Goal: Information Seeking & Learning: Learn about a topic

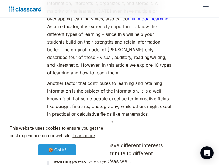
scroll to position [356, 0]
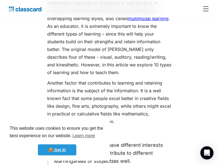
click at [55, 150] on link "🍪 Got it!" at bounding box center [57, 149] width 38 height 11
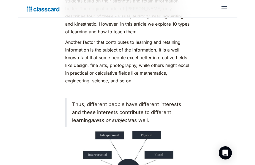
scroll to position [399, 0]
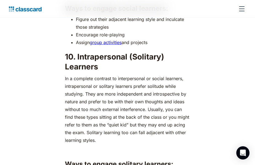
scroll to position [2360, 0]
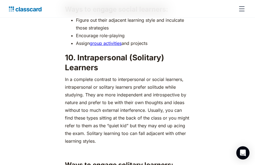
click at [66, 86] on p "In a complete contrast to interpersonal or social learners, intrapersonal or so…" at bounding box center [127, 109] width 125 height 69
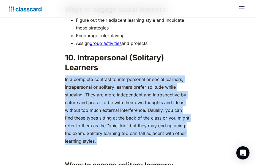
copy p "In a complete contrast to interpersonal or social learners, intrapersonal or so…"
click at [111, 66] on h2 "10. Intrapersonal (Solitary) Learners" at bounding box center [127, 63] width 125 height 20
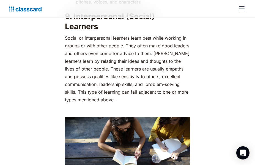
scroll to position [2159, 0]
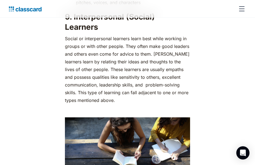
click at [111, 66] on p "Social or interpersonal learners learn best while working in groups or with oth…" at bounding box center [127, 69] width 125 height 69
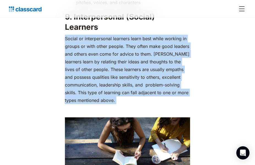
click at [111, 66] on p "Social or interpersonal learners learn best while working in groups or with oth…" at bounding box center [127, 69] width 125 height 69
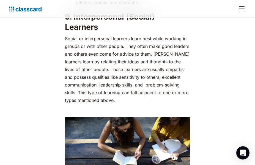
click at [111, 66] on p "Social or interpersonal learners learn best while working in groups or with oth…" at bounding box center [127, 69] width 125 height 69
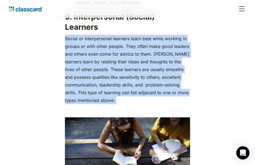
copy p "Social or interpersonal learners learn best while working in groups or with oth…"
click at [85, 77] on p "Social or interpersonal learners learn best while working in groups or with oth…" at bounding box center [127, 69] width 125 height 69
